Goal: Entertainment & Leisure: Consume media (video, audio)

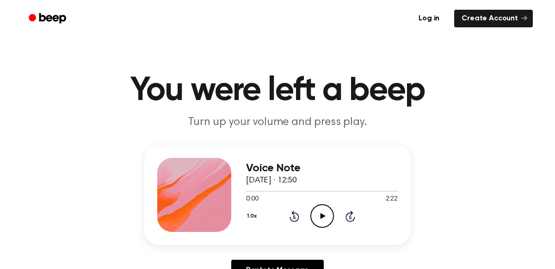
click at [328, 217] on icon "Play Audio" at bounding box center [323, 216] width 24 height 24
click at [328, 217] on icon "Pause Audio" at bounding box center [323, 216] width 24 height 24
click at [323, 216] on icon at bounding box center [322, 216] width 5 height 6
click at [321, 212] on icon "Pause Audio" at bounding box center [323, 216] width 24 height 24
click at [301, 191] on div at bounding box center [283, 191] width 74 height 1
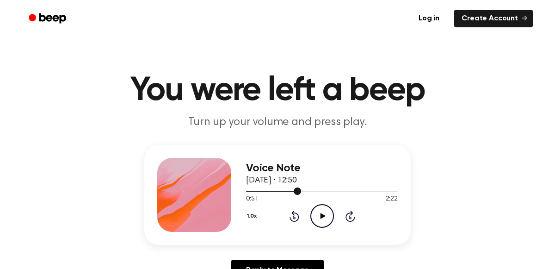
drag, startPoint x: 296, startPoint y: 190, endPoint x: 286, endPoint y: 190, distance: 10.2
click at [286, 190] on div at bounding box center [322, 190] width 152 height 7
click at [318, 219] on icon "Play Audio" at bounding box center [323, 216] width 24 height 24
click at [322, 216] on icon "Pause Audio" at bounding box center [323, 216] width 24 height 24
click at [328, 215] on icon "Play Audio" at bounding box center [323, 216] width 24 height 24
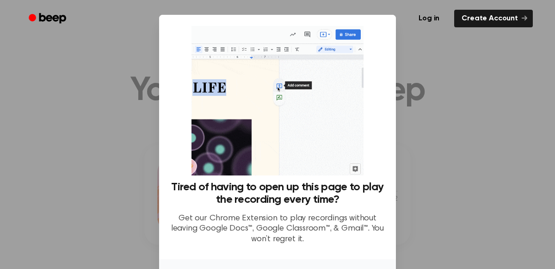
click at [449, 145] on div at bounding box center [277, 134] width 555 height 269
click at [464, 174] on div at bounding box center [277, 134] width 555 height 269
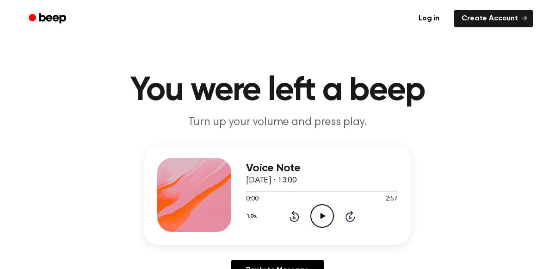
click at [325, 214] on icon "Play Audio" at bounding box center [323, 216] width 24 height 24
click at [319, 211] on icon "Pause Audio" at bounding box center [323, 216] width 24 height 24
click at [325, 213] on icon "Play Audio" at bounding box center [323, 216] width 24 height 24
click at [276, 191] on div at bounding box center [322, 191] width 152 height 1
click at [287, 190] on div at bounding box center [322, 190] width 152 height 7
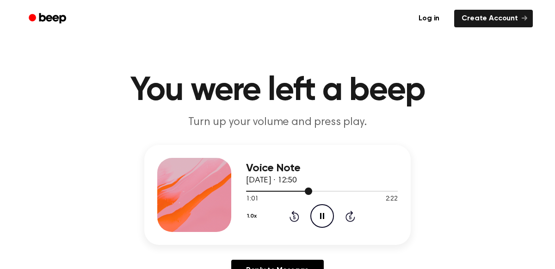
click at [326, 215] on icon "Pause Audio" at bounding box center [323, 216] width 24 height 24
click at [293, 216] on icon at bounding box center [294, 217] width 2 height 4
click at [322, 214] on icon at bounding box center [322, 216] width 5 height 6
click at [325, 214] on icon "Pause Audio" at bounding box center [323, 216] width 24 height 24
click at [316, 211] on icon "Play Audio" at bounding box center [323, 216] width 24 height 24
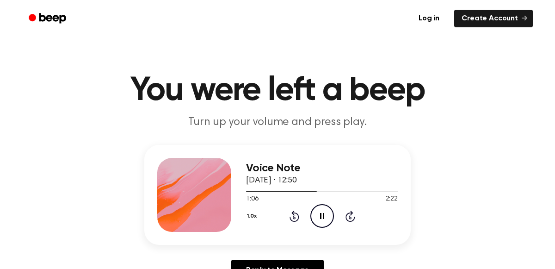
click at [317, 210] on icon "Pause Audio" at bounding box center [323, 216] width 24 height 24
click at [294, 217] on icon at bounding box center [294, 217] width 2 height 4
click at [316, 214] on icon "Play Audio" at bounding box center [323, 216] width 24 height 24
click at [324, 218] on icon "Pause Audio" at bounding box center [323, 216] width 24 height 24
click at [322, 214] on icon at bounding box center [322, 216] width 5 height 6
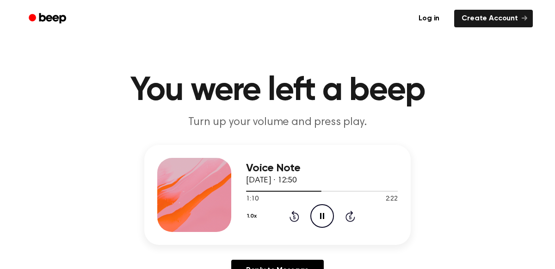
click at [312, 218] on icon "Pause Audio" at bounding box center [323, 216] width 24 height 24
click at [289, 217] on icon "Rewind 5 seconds" at bounding box center [294, 216] width 10 height 12
click at [291, 213] on icon "Rewind 5 seconds" at bounding box center [294, 216] width 10 height 12
click at [321, 217] on icon at bounding box center [322, 216] width 5 height 6
click at [327, 217] on icon "Pause Audio" at bounding box center [323, 216] width 24 height 24
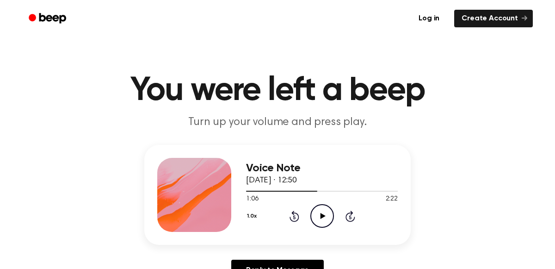
click at [324, 217] on icon at bounding box center [322, 216] width 5 height 6
click at [294, 217] on icon at bounding box center [294, 217] width 2 height 4
click at [345, 216] on icon "Skip 5 seconds" at bounding box center [350, 216] width 10 height 12
click at [328, 211] on icon "Pause Audio" at bounding box center [323, 216] width 24 height 24
click at [294, 217] on icon at bounding box center [294, 217] width 2 height 4
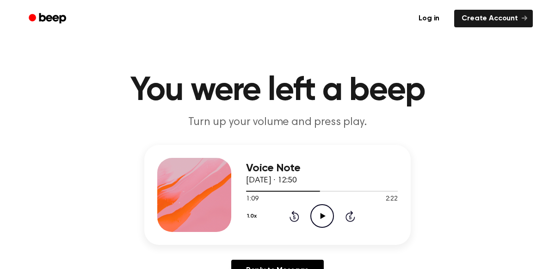
click at [294, 217] on icon at bounding box center [294, 217] width 2 height 4
click at [292, 216] on icon "Rewind 5 seconds" at bounding box center [294, 216] width 10 height 12
click at [318, 217] on icon "Play Audio" at bounding box center [323, 216] width 24 height 24
click at [294, 216] on icon at bounding box center [294, 217] width 2 height 4
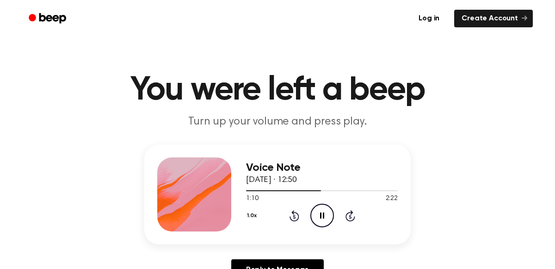
click at [294, 215] on icon "Rewind 5 seconds" at bounding box center [294, 216] width 10 height 12
click at [294, 216] on icon at bounding box center [294, 217] width 2 height 4
click at [323, 210] on icon "Pause Audio" at bounding box center [323, 216] width 24 height 24
click at [328, 221] on icon "Play Audio" at bounding box center [323, 216] width 24 height 24
click at [345, 217] on icon "Skip 5 seconds" at bounding box center [350, 216] width 10 height 12
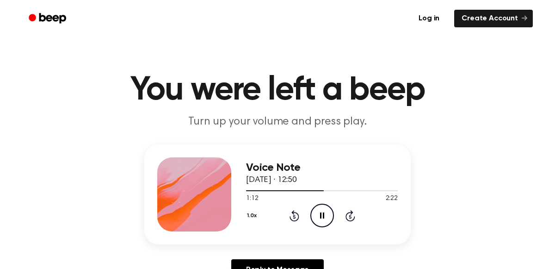
click at [329, 213] on icon "Pause Audio" at bounding box center [323, 216] width 24 height 24
click at [294, 216] on icon at bounding box center [294, 217] width 2 height 4
click at [291, 217] on icon at bounding box center [295, 215] width 10 height 11
click at [323, 213] on icon "Play Audio" at bounding box center [323, 216] width 24 height 24
click at [320, 215] on icon "Play Audio" at bounding box center [323, 216] width 24 height 24
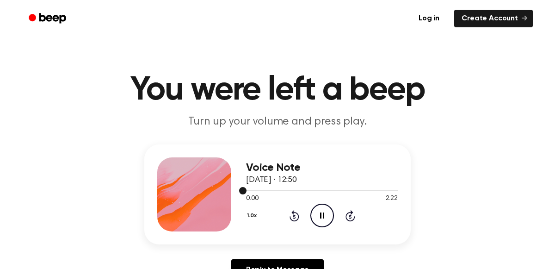
click at [265, 188] on div at bounding box center [322, 189] width 152 height 7
click at [274, 190] on div at bounding box center [322, 190] width 152 height 1
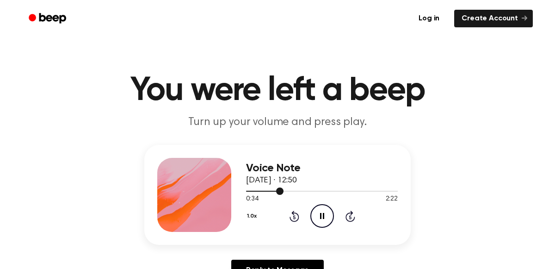
click at [308, 190] on div at bounding box center [322, 190] width 152 height 7
click at [323, 217] on icon at bounding box center [322, 216] width 4 height 6
click at [298, 221] on icon "Rewind 5 seconds" at bounding box center [294, 216] width 10 height 12
click at [320, 212] on icon "Play Audio" at bounding box center [323, 216] width 24 height 24
click at [320, 218] on icon "Pause Audio" at bounding box center [323, 216] width 24 height 24
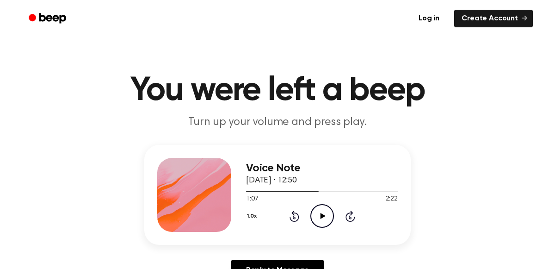
click at [294, 217] on icon at bounding box center [294, 217] width 2 height 4
click at [320, 205] on circle at bounding box center [322, 216] width 23 height 23
click at [294, 217] on icon at bounding box center [294, 217] width 2 height 4
click at [294, 215] on icon "Rewind 5 seconds" at bounding box center [294, 216] width 10 height 12
click at [294, 217] on icon at bounding box center [294, 217] width 2 height 4
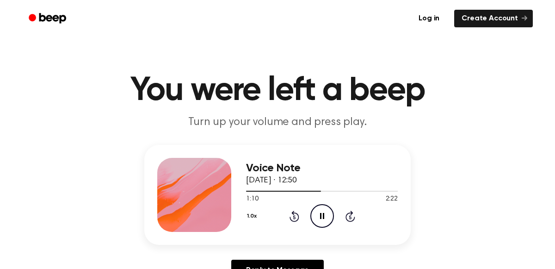
click at [294, 217] on icon at bounding box center [294, 217] width 2 height 4
click at [321, 216] on icon at bounding box center [322, 216] width 4 height 6
click at [317, 213] on icon "Play Audio" at bounding box center [323, 216] width 24 height 24
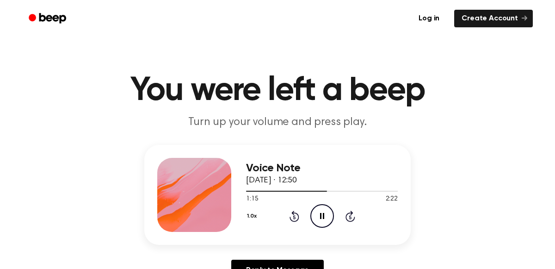
click at [294, 217] on icon at bounding box center [294, 217] width 2 height 4
click at [249, 216] on button "1.0x" at bounding box center [253, 216] width 14 height 16
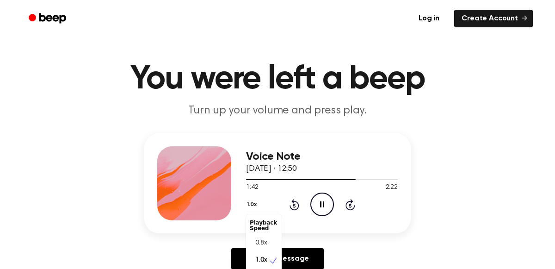
click at [264, 244] on span "0.8x" at bounding box center [261, 243] width 12 height 10
click at [290, 180] on div at bounding box center [322, 178] width 152 height 7
click at [329, 202] on icon "Pause Audio" at bounding box center [323, 205] width 24 height 24
click at [322, 204] on icon at bounding box center [322, 204] width 5 height 6
click at [297, 169] on span "26 September 2025 · 12:50" at bounding box center [271, 169] width 51 height 8
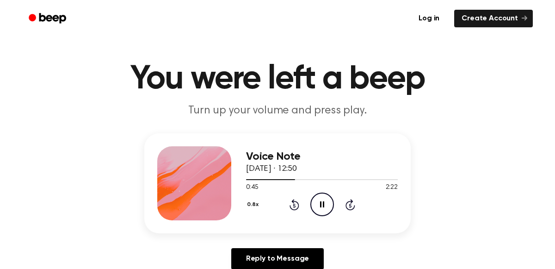
scroll to position [16, 0]
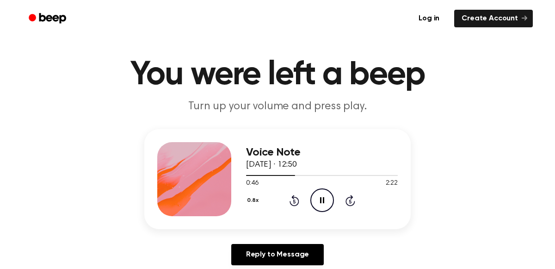
click at [302, 172] on div at bounding box center [322, 174] width 152 height 7
click at [297, 204] on icon at bounding box center [295, 200] width 10 height 11
click at [294, 201] on icon at bounding box center [294, 201] width 2 height 4
click at [294, 203] on icon at bounding box center [294, 201] width 2 height 4
click at [294, 201] on icon "Rewind 5 seconds" at bounding box center [294, 200] width 10 height 12
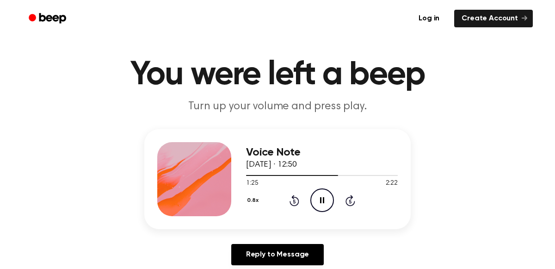
click at [305, 205] on div "0.8x Rewind 5 seconds Pause Audio Skip 5 seconds" at bounding box center [322, 200] width 152 height 24
click at [294, 201] on icon at bounding box center [294, 201] width 2 height 4
click at [292, 196] on icon at bounding box center [295, 200] width 10 height 11
click at [294, 201] on icon at bounding box center [294, 201] width 2 height 4
click at [289, 204] on icon "Rewind 5 seconds" at bounding box center [294, 200] width 10 height 12
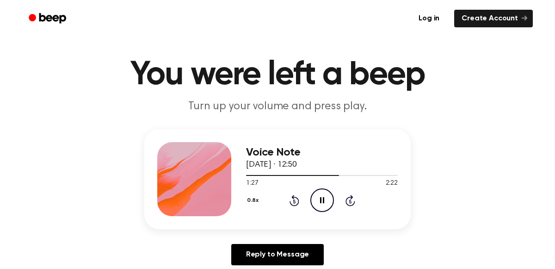
click at [294, 201] on icon at bounding box center [294, 201] width 2 height 4
click at [294, 201] on icon "Rewind 5 seconds" at bounding box center [294, 200] width 10 height 12
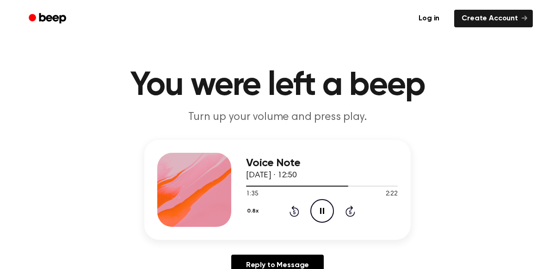
scroll to position [1, 0]
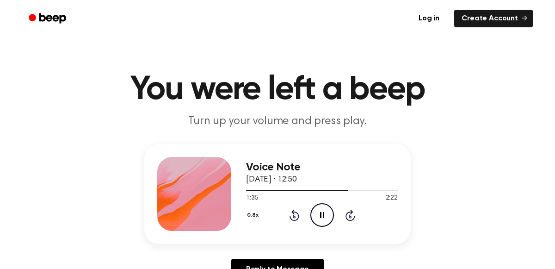
click at [299, 212] on div "0.8x Rewind 5 seconds Pause Audio Skip 5 seconds" at bounding box center [322, 215] width 152 height 24
click at [294, 218] on icon "Rewind 5 seconds" at bounding box center [294, 215] width 10 height 12
click at [294, 216] on icon at bounding box center [294, 216] width 2 height 4
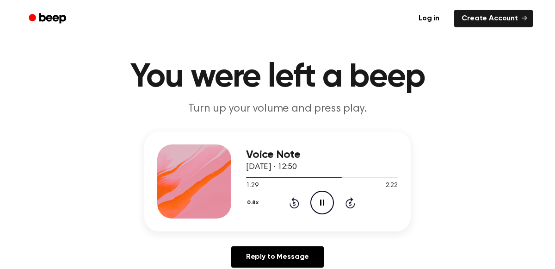
scroll to position [14, 0]
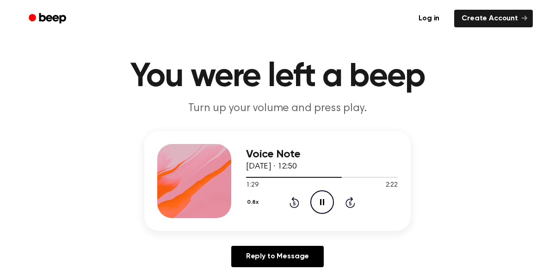
click at [294, 203] on icon "Rewind 5 seconds" at bounding box center [294, 202] width 10 height 12
click at [294, 203] on icon at bounding box center [294, 203] width 2 height 4
click at [283, 205] on div "0.8x Rewind 5 seconds Pause Audio Skip 5 seconds" at bounding box center [322, 202] width 152 height 24
click at [292, 197] on icon "Rewind 5 seconds" at bounding box center [294, 202] width 10 height 12
click at [294, 203] on icon at bounding box center [294, 203] width 2 height 4
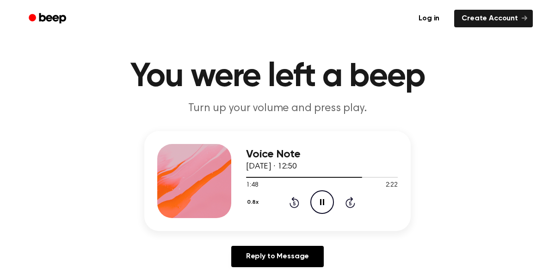
click at [294, 204] on icon "Rewind 5 seconds" at bounding box center [294, 202] width 10 height 12
click at [293, 206] on icon at bounding box center [295, 202] width 10 height 11
click at [292, 204] on icon "Rewind 5 seconds" at bounding box center [294, 202] width 10 height 12
click at [289, 202] on icon "Rewind 5 seconds" at bounding box center [294, 202] width 10 height 12
click at [280, 202] on div "0.8x Rewind 5 seconds Pause Audio Skip 5 seconds" at bounding box center [322, 202] width 152 height 24
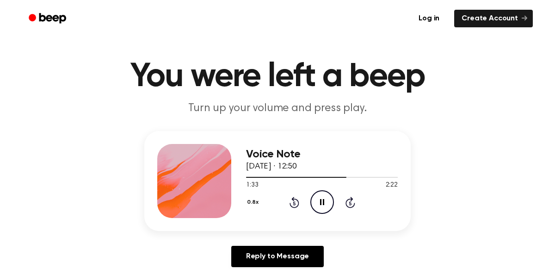
click at [298, 215] on div "Voice Note 26 September 2025 · 12:50 1:33 2:22 Your browser does not support th…" at bounding box center [322, 181] width 152 height 74
click at [294, 203] on icon at bounding box center [294, 203] width 2 height 4
click at [298, 197] on icon "Rewind 5 seconds" at bounding box center [294, 202] width 10 height 12
click at [289, 200] on icon "Rewind 5 seconds" at bounding box center [294, 202] width 10 height 12
click at [294, 203] on icon "Rewind 5 seconds" at bounding box center [294, 202] width 10 height 12
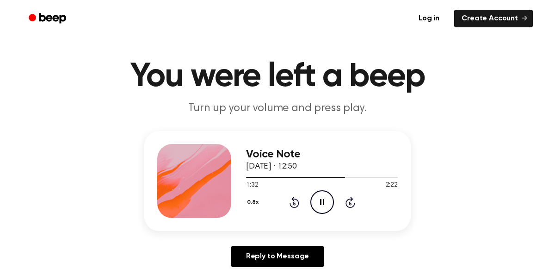
click at [294, 203] on icon at bounding box center [294, 203] width 2 height 4
click at [290, 202] on icon at bounding box center [295, 202] width 10 height 11
click at [294, 203] on icon "Rewind 5 seconds" at bounding box center [294, 202] width 10 height 12
click at [298, 201] on icon at bounding box center [295, 202] width 10 height 11
click at [294, 203] on icon at bounding box center [294, 203] width 2 height 4
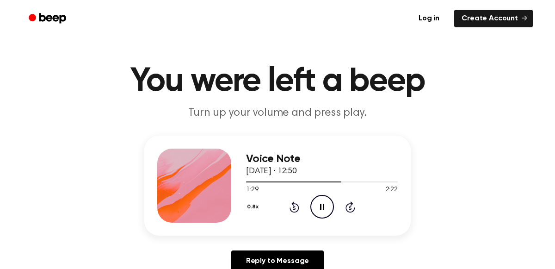
scroll to position [0, 0]
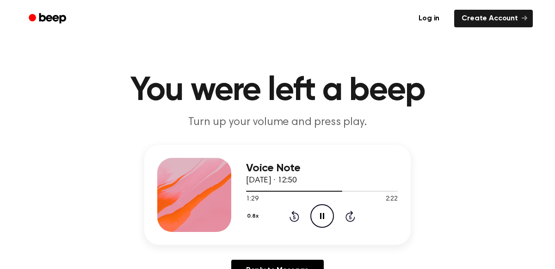
click at [291, 213] on icon "Rewind 5 seconds" at bounding box center [294, 216] width 10 height 12
click at [294, 217] on icon at bounding box center [294, 217] width 2 height 4
click at [292, 218] on icon "Rewind 5 seconds" at bounding box center [294, 216] width 10 height 12
click at [294, 219] on icon "Rewind 5 seconds" at bounding box center [294, 216] width 10 height 12
click at [294, 217] on icon at bounding box center [294, 217] width 2 height 4
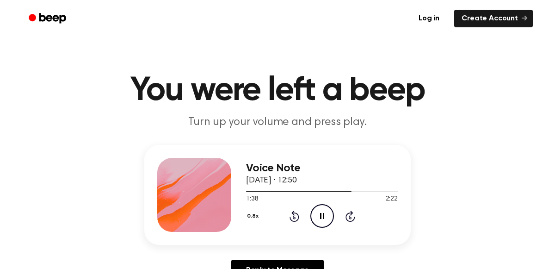
click at [294, 217] on icon at bounding box center [294, 217] width 2 height 4
click at [290, 216] on icon "Rewind 5 seconds" at bounding box center [294, 216] width 10 height 12
click at [294, 217] on icon at bounding box center [294, 217] width 2 height 4
click at [294, 217] on icon "Rewind 5 seconds" at bounding box center [294, 216] width 10 height 12
click at [292, 219] on icon "Rewind 5 seconds" at bounding box center [294, 216] width 10 height 12
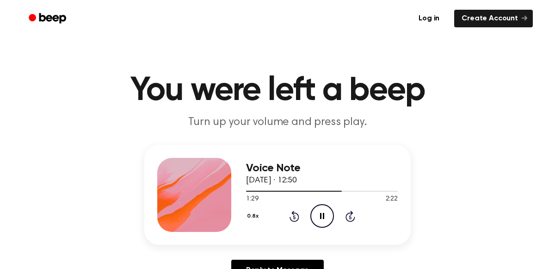
click at [294, 217] on icon at bounding box center [294, 217] width 2 height 4
click at [296, 212] on icon "Rewind 5 seconds" at bounding box center [294, 216] width 10 height 12
click at [304, 210] on div "0.8x Rewind 5 seconds Pause Audio Skip 5 seconds" at bounding box center [322, 216] width 152 height 24
click at [294, 217] on icon at bounding box center [294, 217] width 2 height 4
click at [291, 217] on icon at bounding box center [295, 216] width 10 height 11
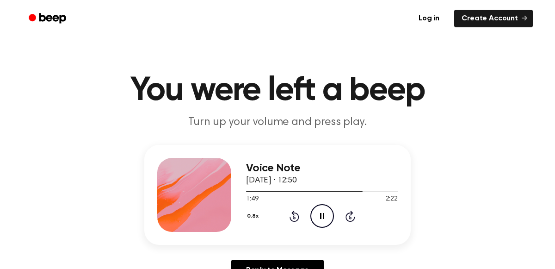
click at [290, 204] on div "0.8x Rewind 5 seconds Pause Audio Skip 5 seconds" at bounding box center [322, 216] width 152 height 24
click at [294, 217] on icon at bounding box center [294, 217] width 2 height 4
click at [290, 219] on icon at bounding box center [295, 216] width 10 height 11
click at [292, 219] on icon "Rewind 5 seconds" at bounding box center [294, 216] width 10 height 12
click at [283, 215] on div "0.8x Rewind 5 seconds Pause Audio Skip 5 seconds" at bounding box center [322, 216] width 152 height 24
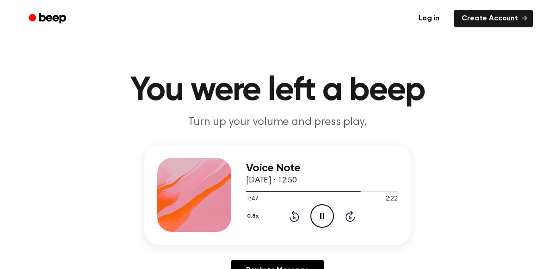
click at [294, 217] on icon at bounding box center [294, 217] width 2 height 4
click at [296, 216] on icon "Rewind 5 seconds" at bounding box center [294, 216] width 10 height 12
click at [294, 212] on icon at bounding box center [295, 216] width 10 height 11
click at [289, 219] on icon "Rewind 5 seconds" at bounding box center [294, 216] width 10 height 12
click at [294, 217] on icon at bounding box center [294, 217] width 2 height 4
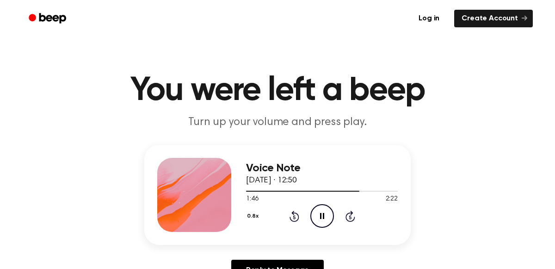
click at [294, 212] on icon at bounding box center [295, 216] width 10 height 11
click at [294, 217] on icon "Rewind 5 seconds" at bounding box center [294, 216] width 10 height 12
click at [295, 216] on icon "Rewind 5 seconds" at bounding box center [294, 216] width 10 height 12
click at [292, 216] on icon "Rewind 5 seconds" at bounding box center [294, 216] width 10 height 12
click at [294, 217] on icon at bounding box center [294, 217] width 2 height 4
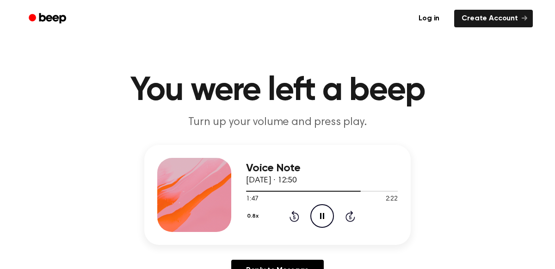
click at [294, 217] on icon at bounding box center [294, 217] width 2 height 4
click at [294, 212] on icon at bounding box center [295, 216] width 10 height 11
click at [294, 217] on icon at bounding box center [294, 217] width 2 height 4
click at [293, 212] on icon at bounding box center [295, 216] width 10 height 11
click at [298, 211] on icon "Rewind 5 seconds" at bounding box center [294, 216] width 10 height 12
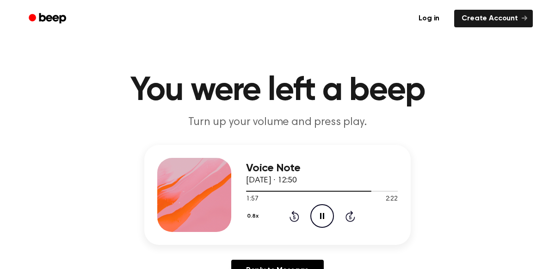
click at [294, 217] on icon at bounding box center [294, 217] width 2 height 4
click at [289, 216] on icon "Rewind 5 seconds" at bounding box center [294, 216] width 10 height 12
click at [290, 215] on icon "Rewind 5 seconds" at bounding box center [294, 216] width 10 height 12
click at [295, 220] on icon "Rewind 5 seconds" at bounding box center [294, 216] width 10 height 12
click at [294, 214] on icon at bounding box center [295, 216] width 10 height 11
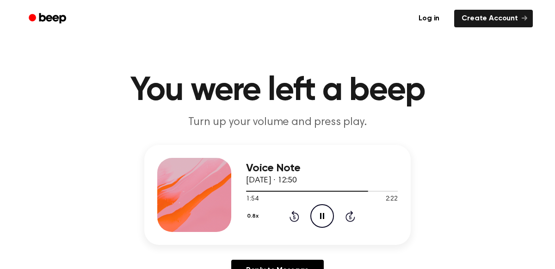
click at [308, 228] on div "Voice Note 26 September 2025 · 12:50 1:54 2:22 Your browser does not support th…" at bounding box center [322, 195] width 152 height 74
click at [293, 211] on icon at bounding box center [295, 216] width 10 height 11
click at [280, 218] on div "0.8x Rewind 5 seconds Pause Audio Skip 5 seconds" at bounding box center [322, 216] width 152 height 24
click at [295, 214] on icon "Rewind 5 seconds" at bounding box center [294, 216] width 10 height 12
click at [292, 213] on icon "Rewind 5 seconds" at bounding box center [294, 216] width 10 height 12
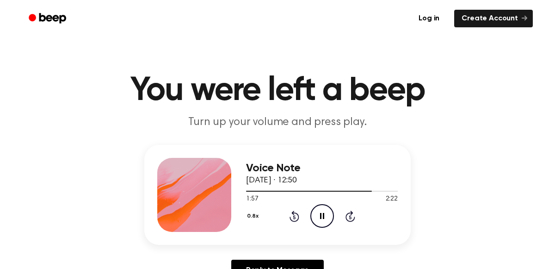
click at [294, 214] on icon at bounding box center [295, 216] width 10 height 11
click at [294, 217] on icon at bounding box center [294, 217] width 2 height 4
click at [291, 213] on icon "Rewind 5 seconds" at bounding box center [294, 216] width 10 height 12
